Goal: Task Accomplishment & Management: Manage account settings

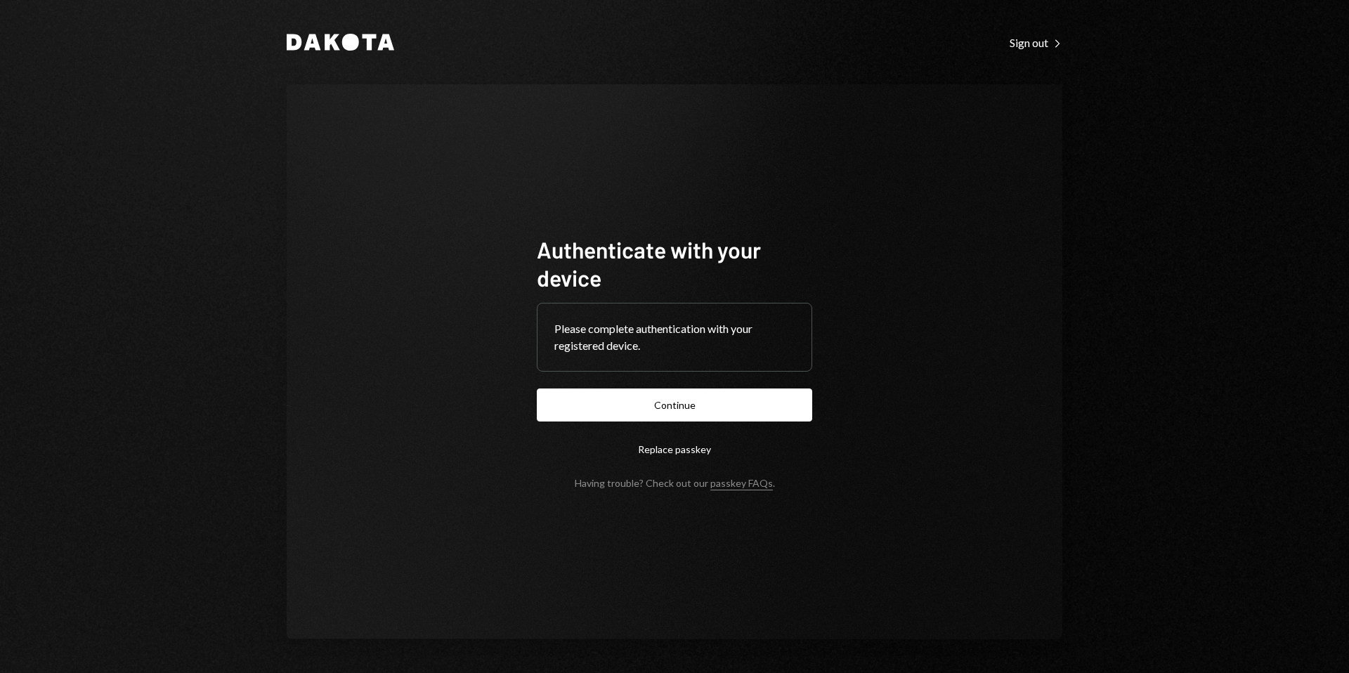
click at [671, 403] on button "Continue" at bounding box center [674, 404] width 275 height 33
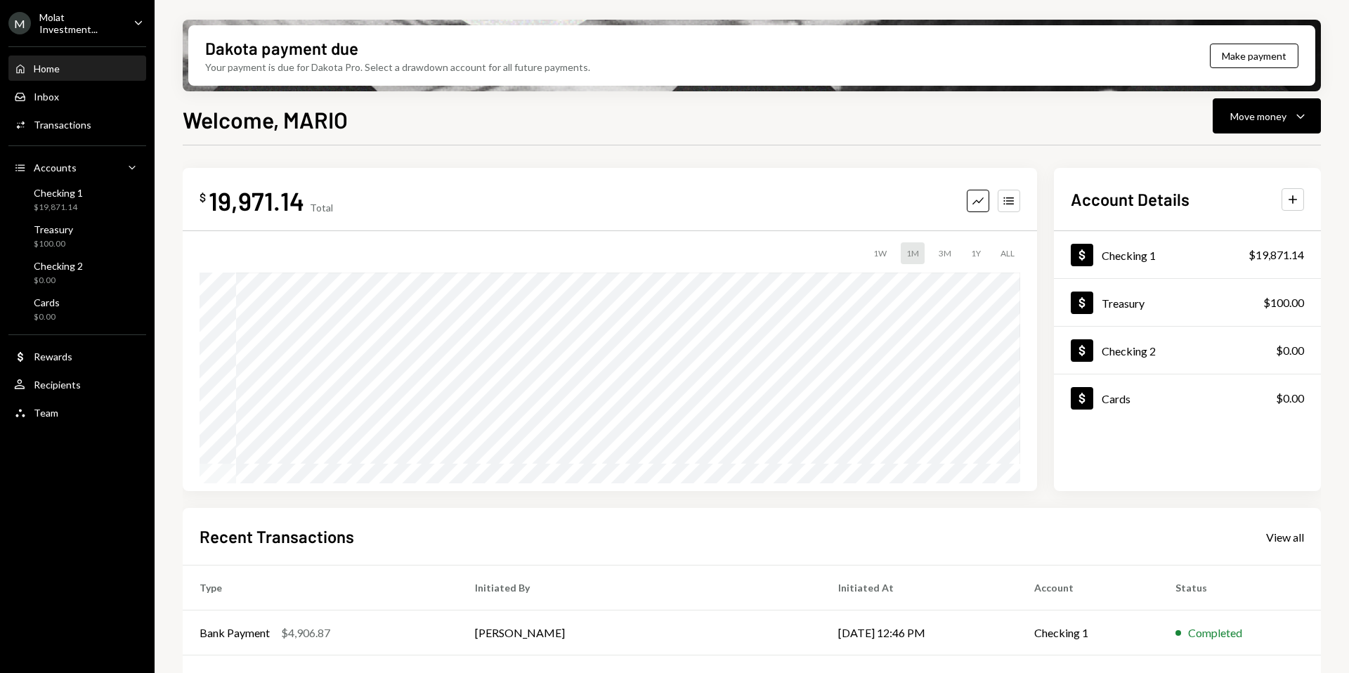
click at [67, 28] on div "M Molat Investment..." at bounding box center [65, 23] width 114 height 24
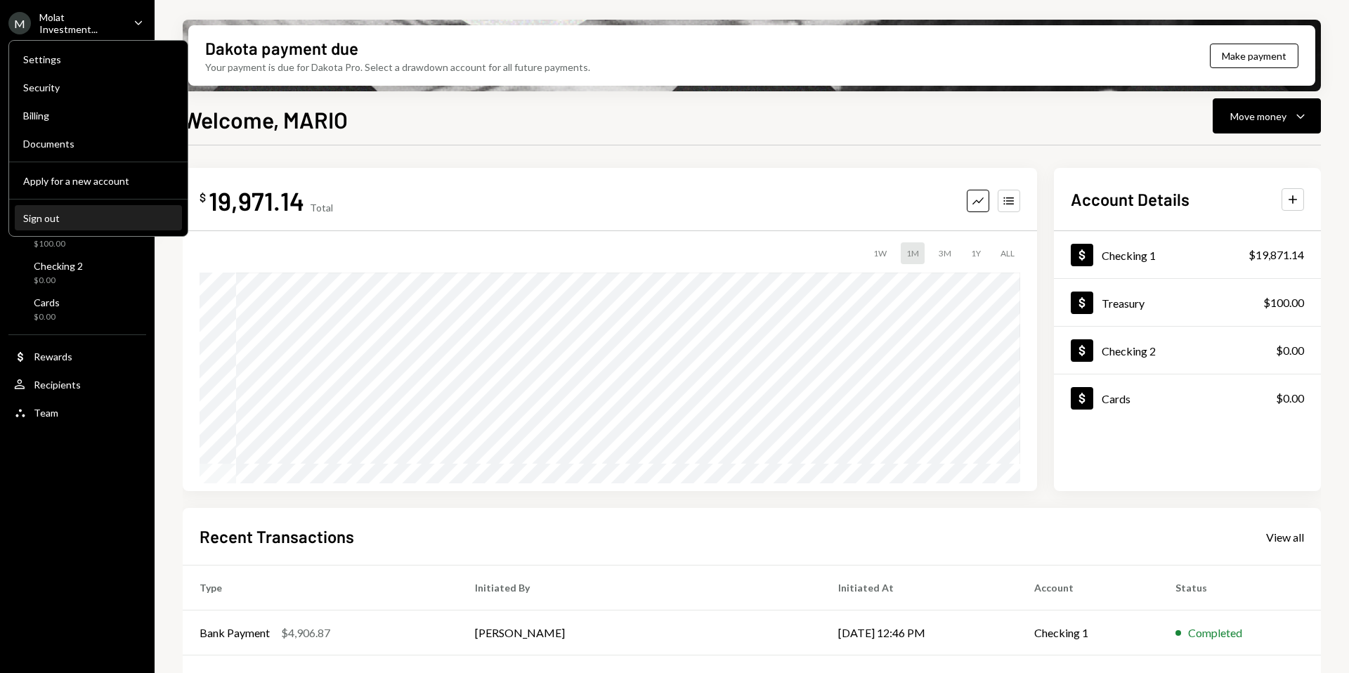
click at [57, 229] on button "Sign out" at bounding box center [98, 218] width 167 height 25
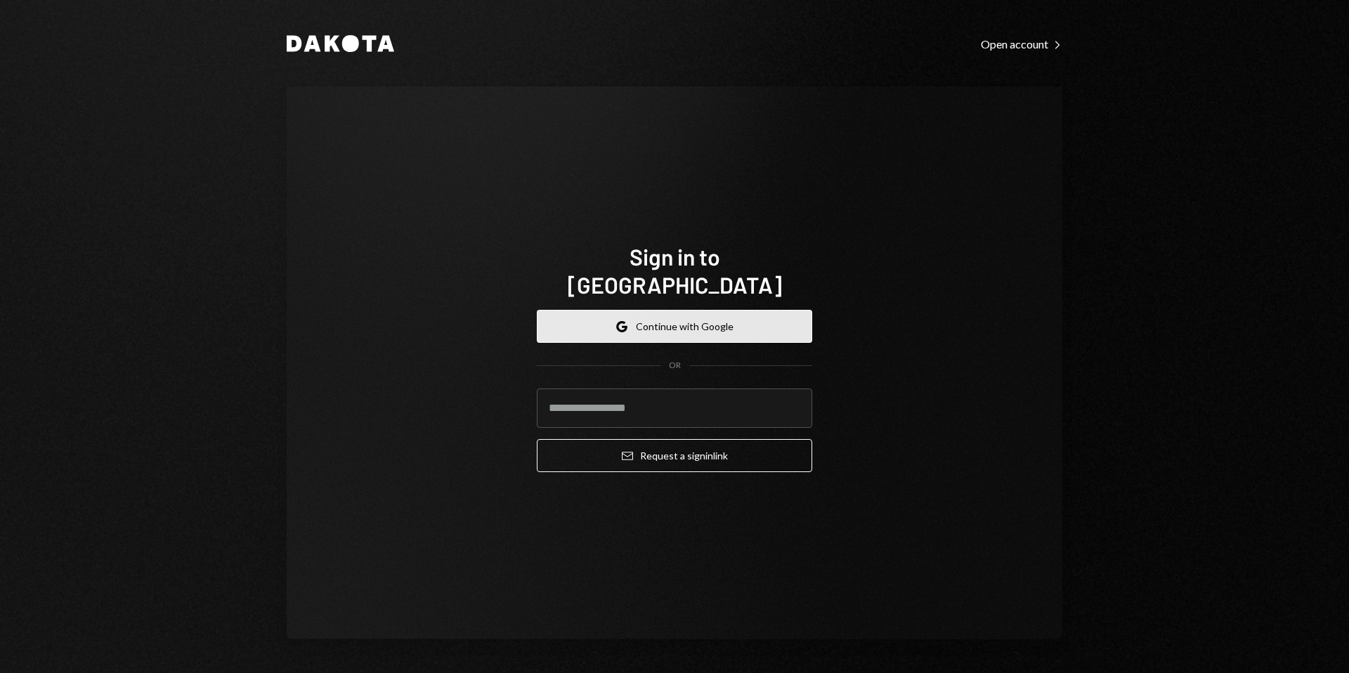
click at [678, 323] on button "Google Continue with Google" at bounding box center [674, 326] width 275 height 33
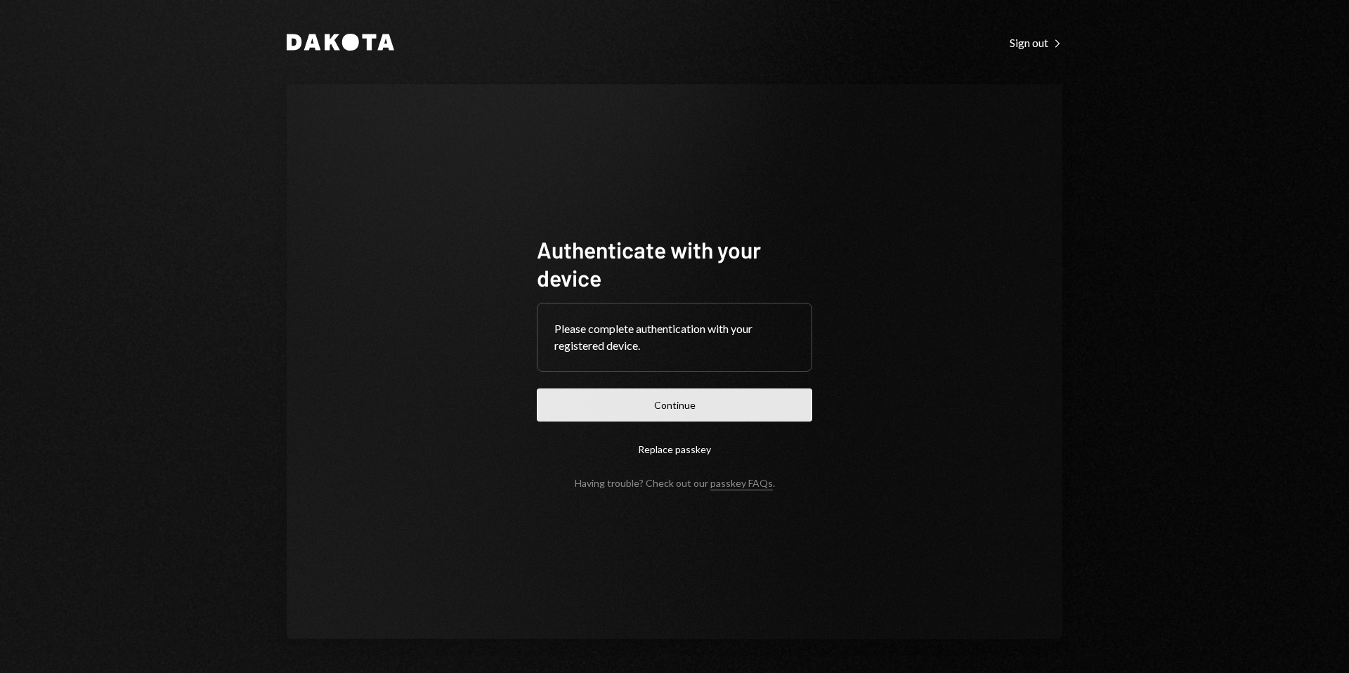
click at [694, 409] on button "Continue" at bounding box center [674, 404] width 275 height 33
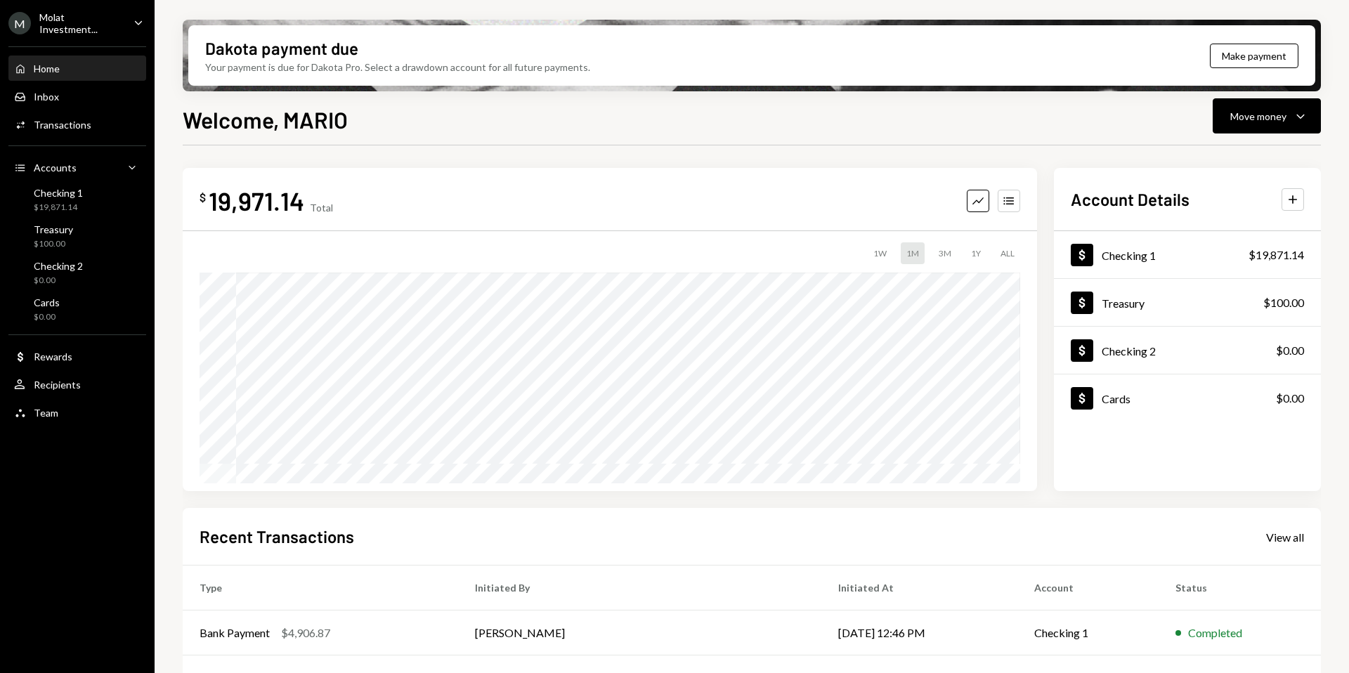
click at [53, 27] on div "Molat Investment..." at bounding box center [80, 23] width 83 height 24
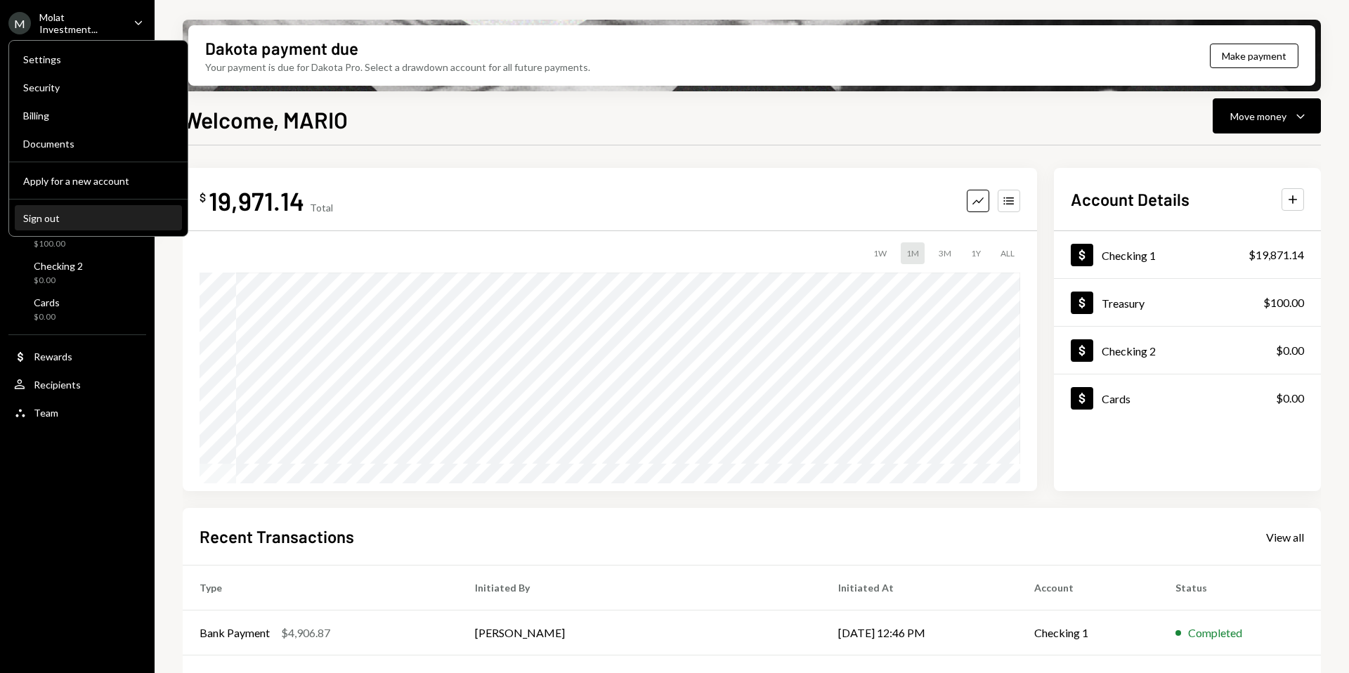
click at [69, 224] on button "Sign out" at bounding box center [98, 218] width 167 height 25
